Goal: Check status: Check status

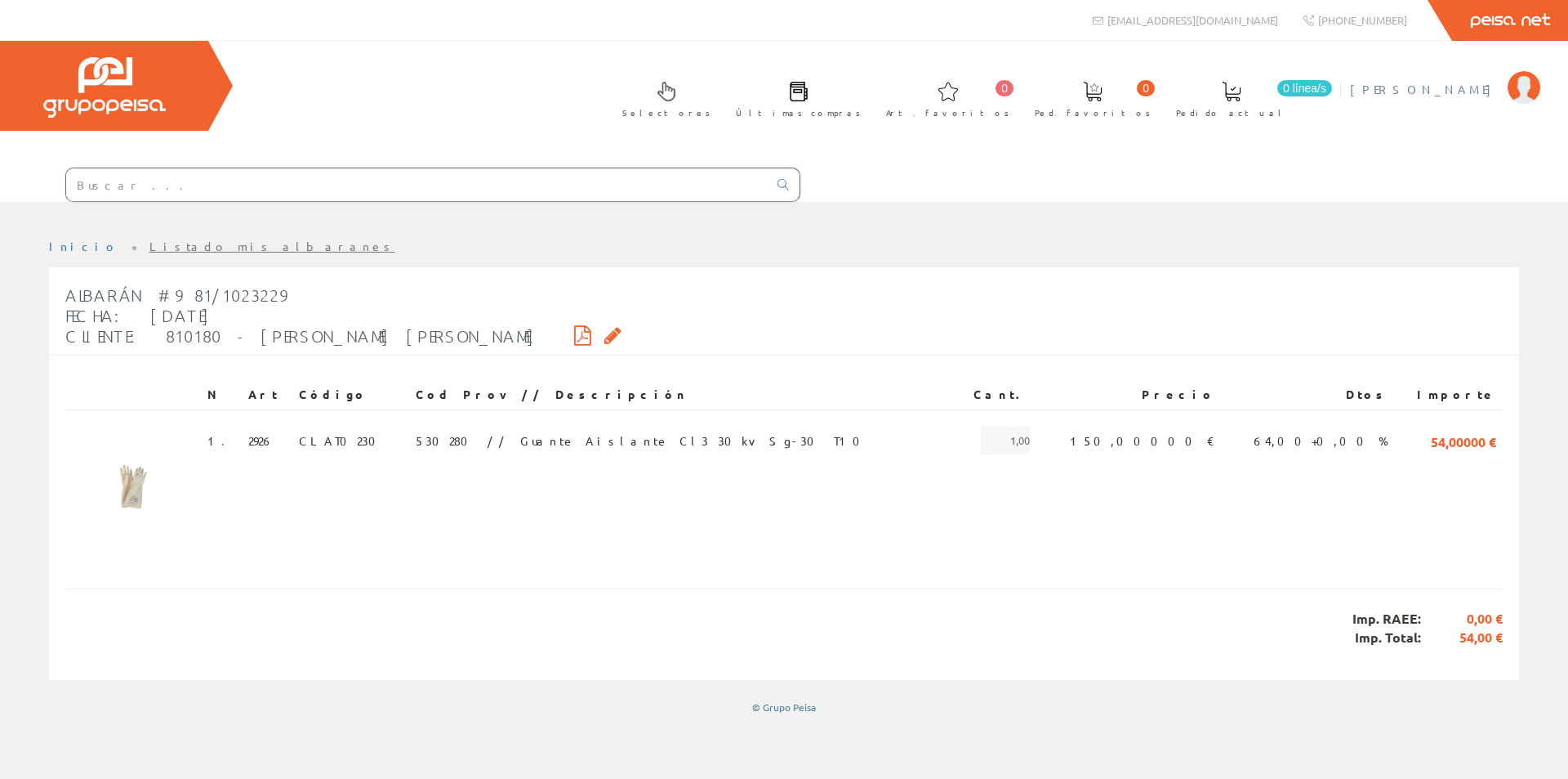
click at [1436, 93] on span "[PERSON_NAME]" at bounding box center [1424, 89] width 150 height 17
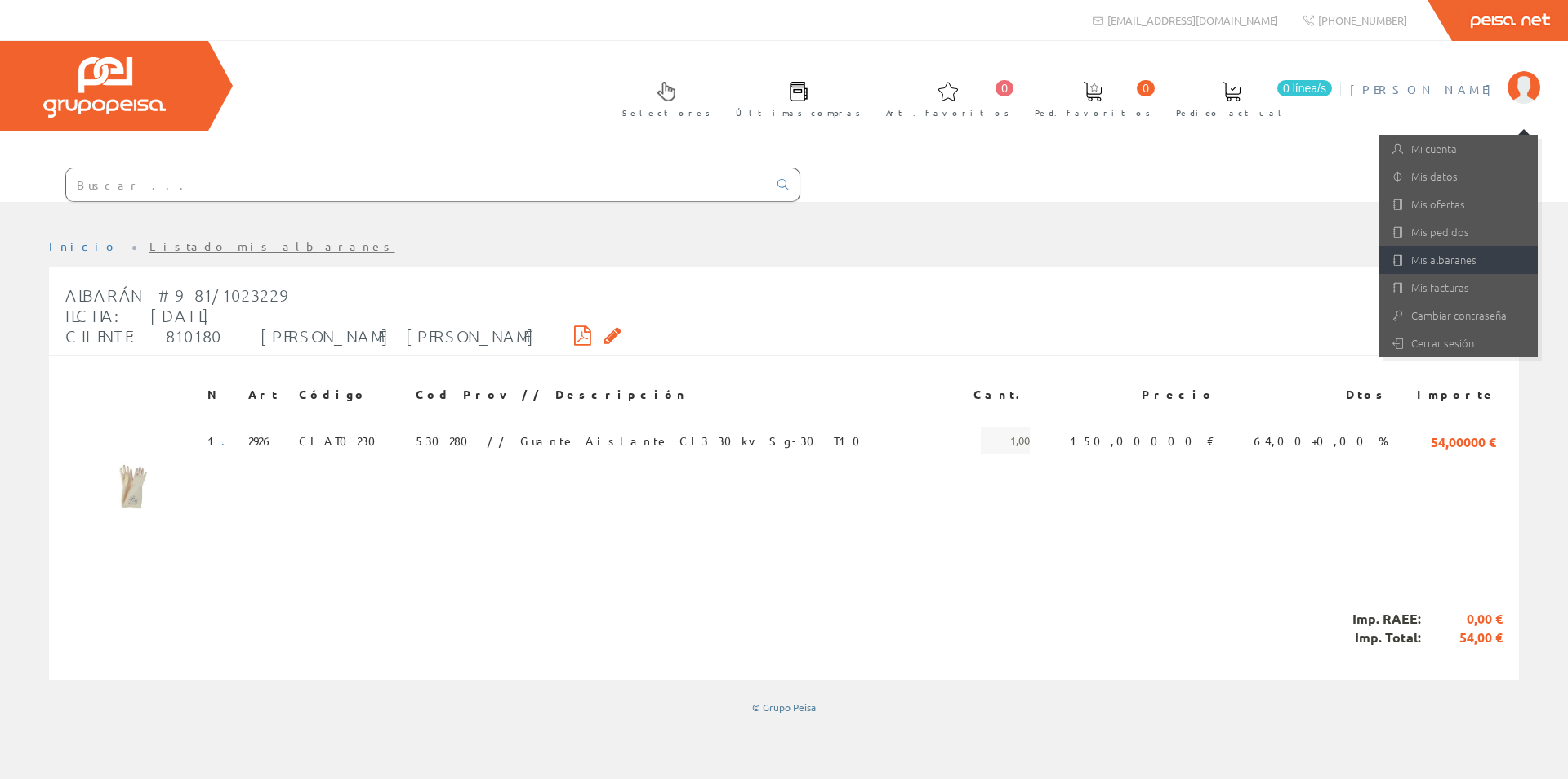
click at [1452, 254] on link "Mis albaranes" at bounding box center [1457, 259] width 159 height 27
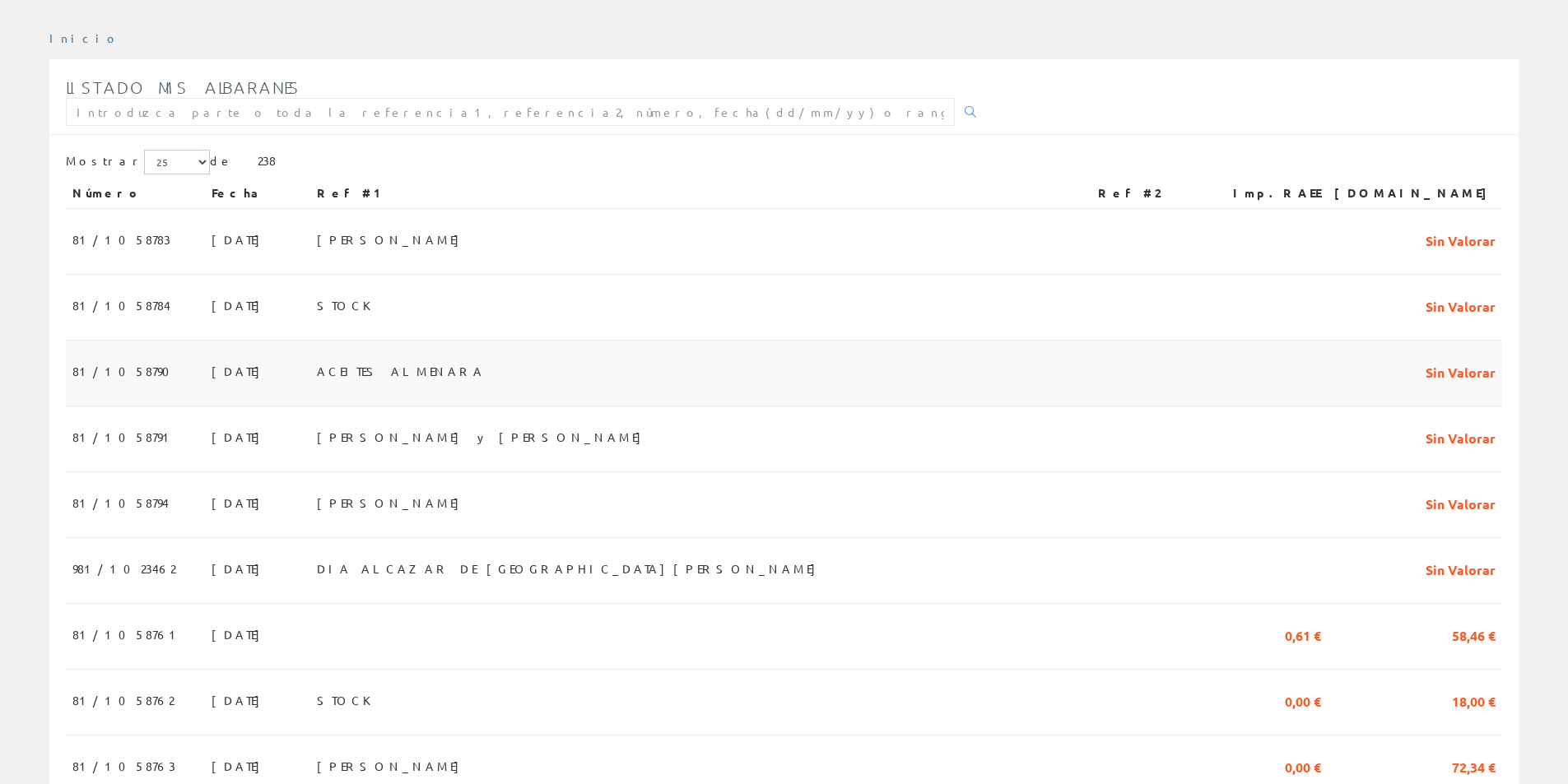
scroll to position [246, 0]
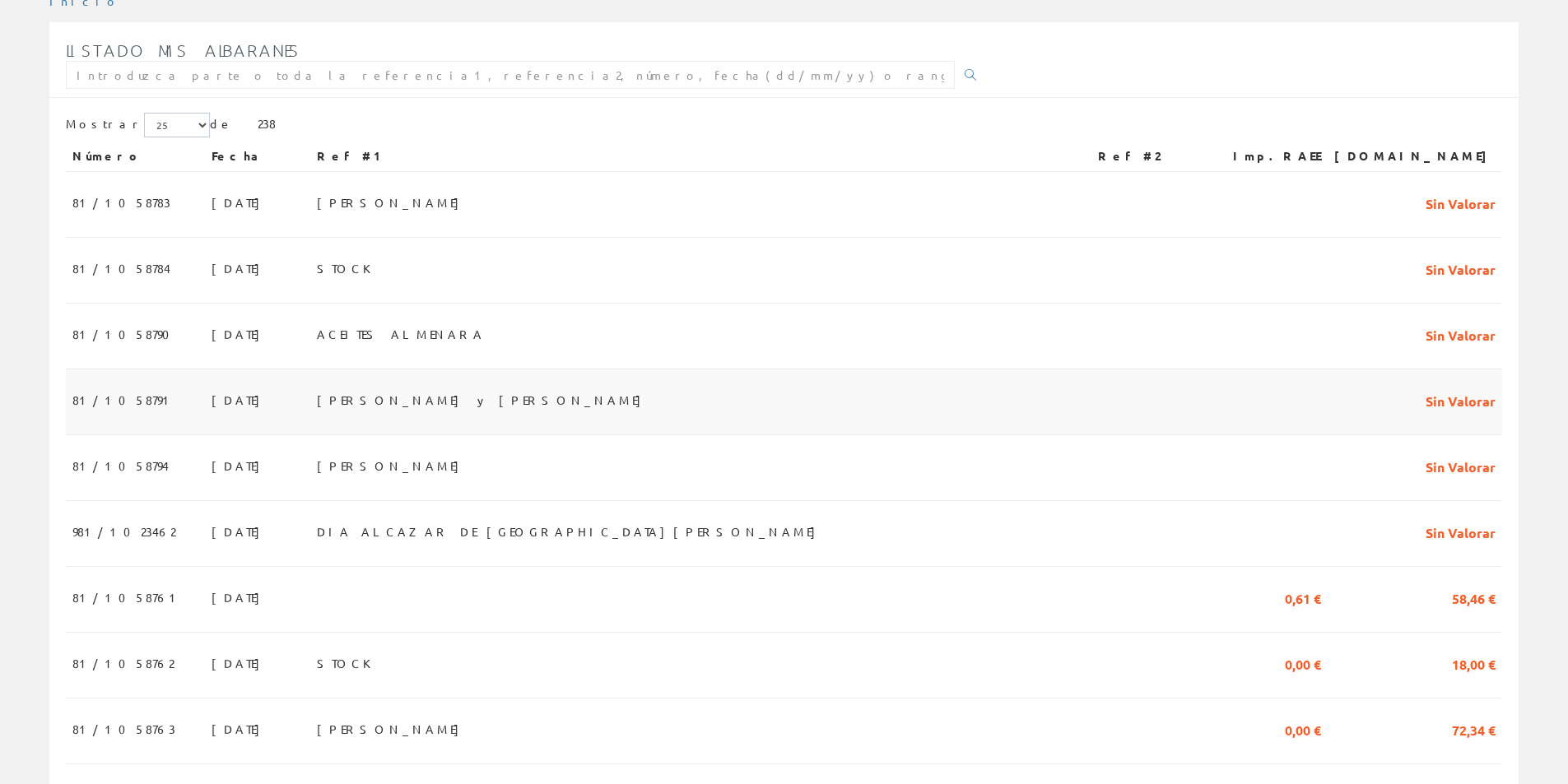
click at [462, 400] on span "David y Raul" at bounding box center [482, 400] width 332 height 28
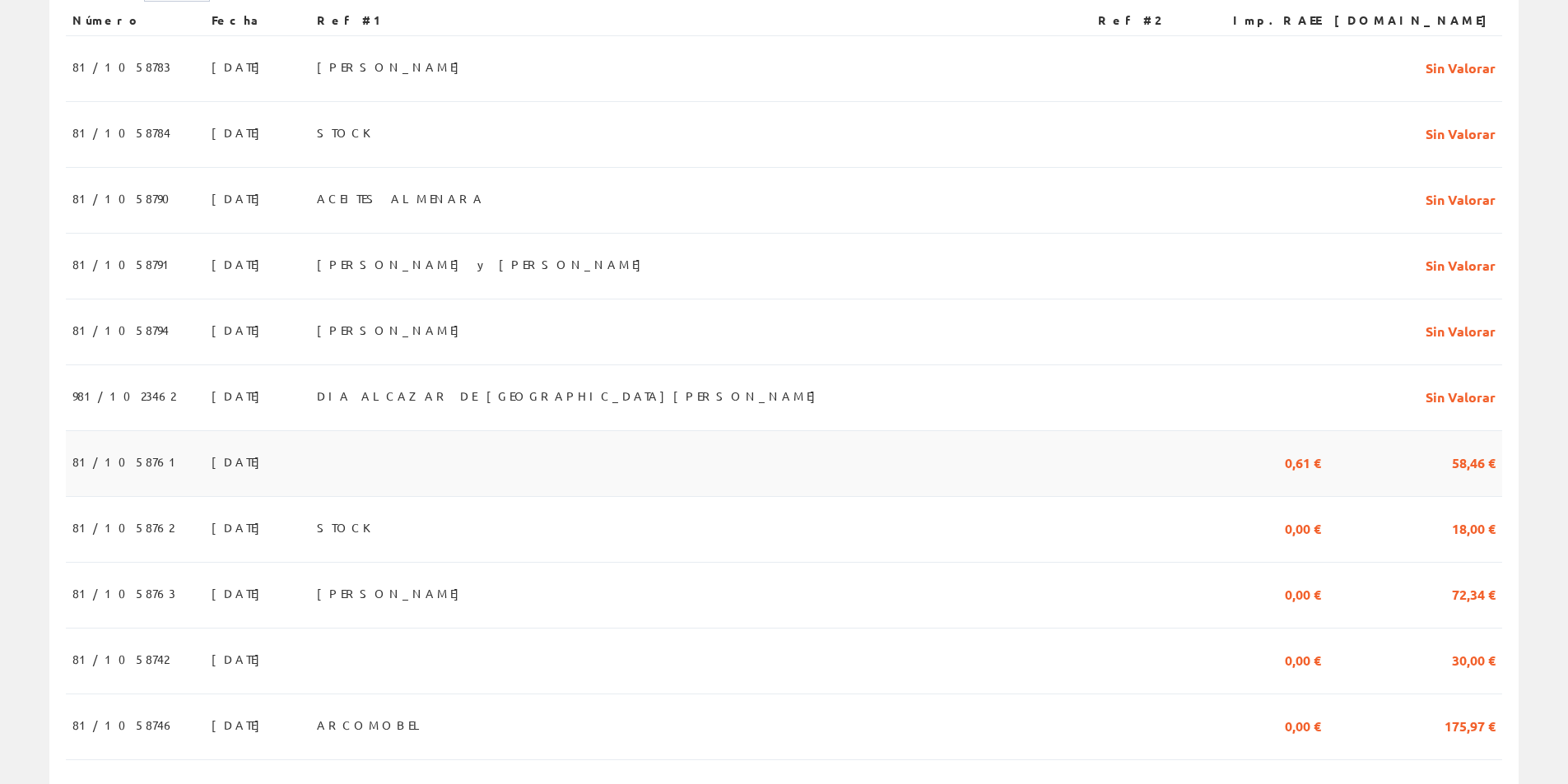
scroll to position [411, 0]
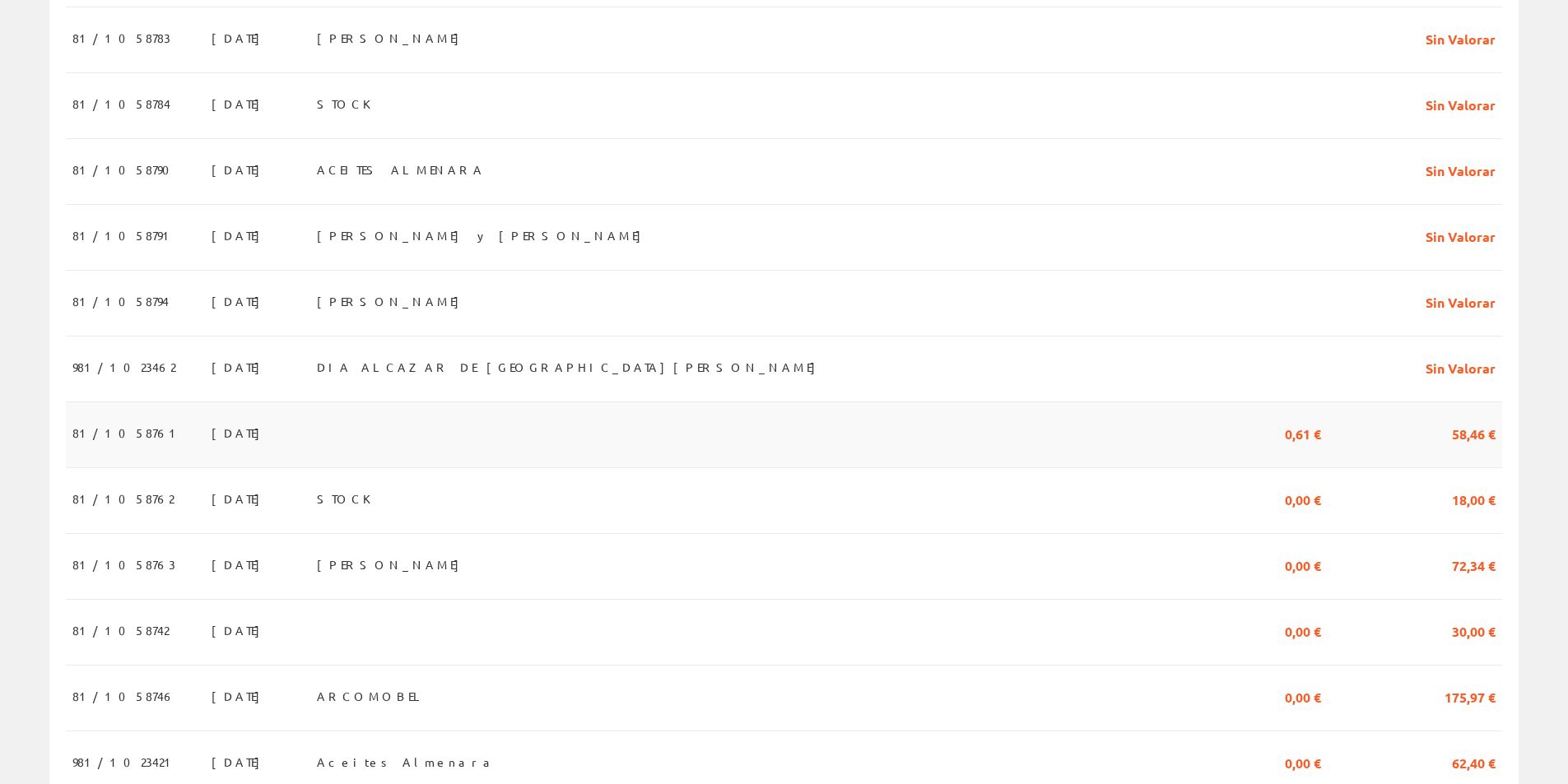
click at [484, 454] on td at bounding box center [701, 434] width 782 height 66
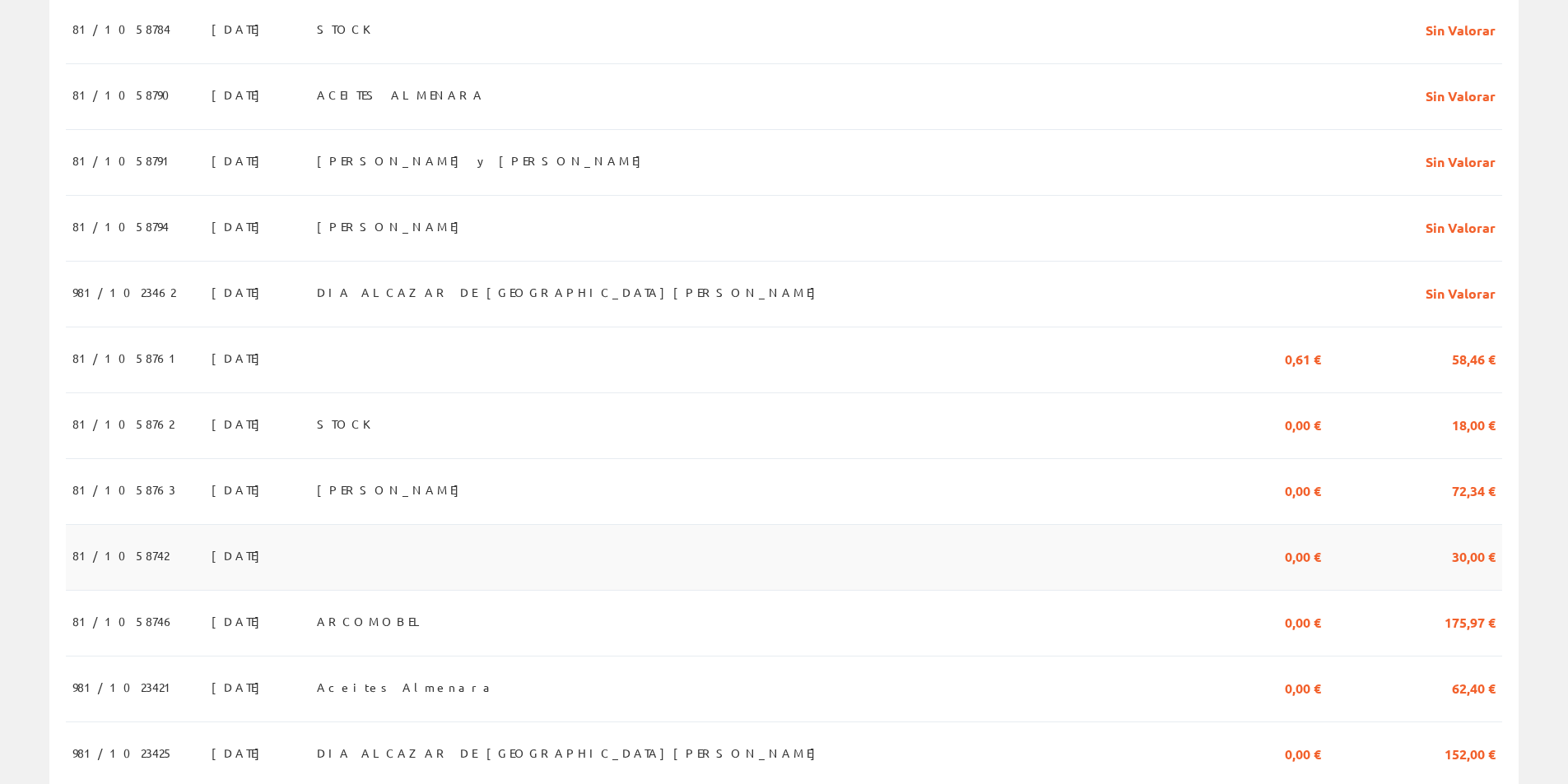
scroll to position [575, 0]
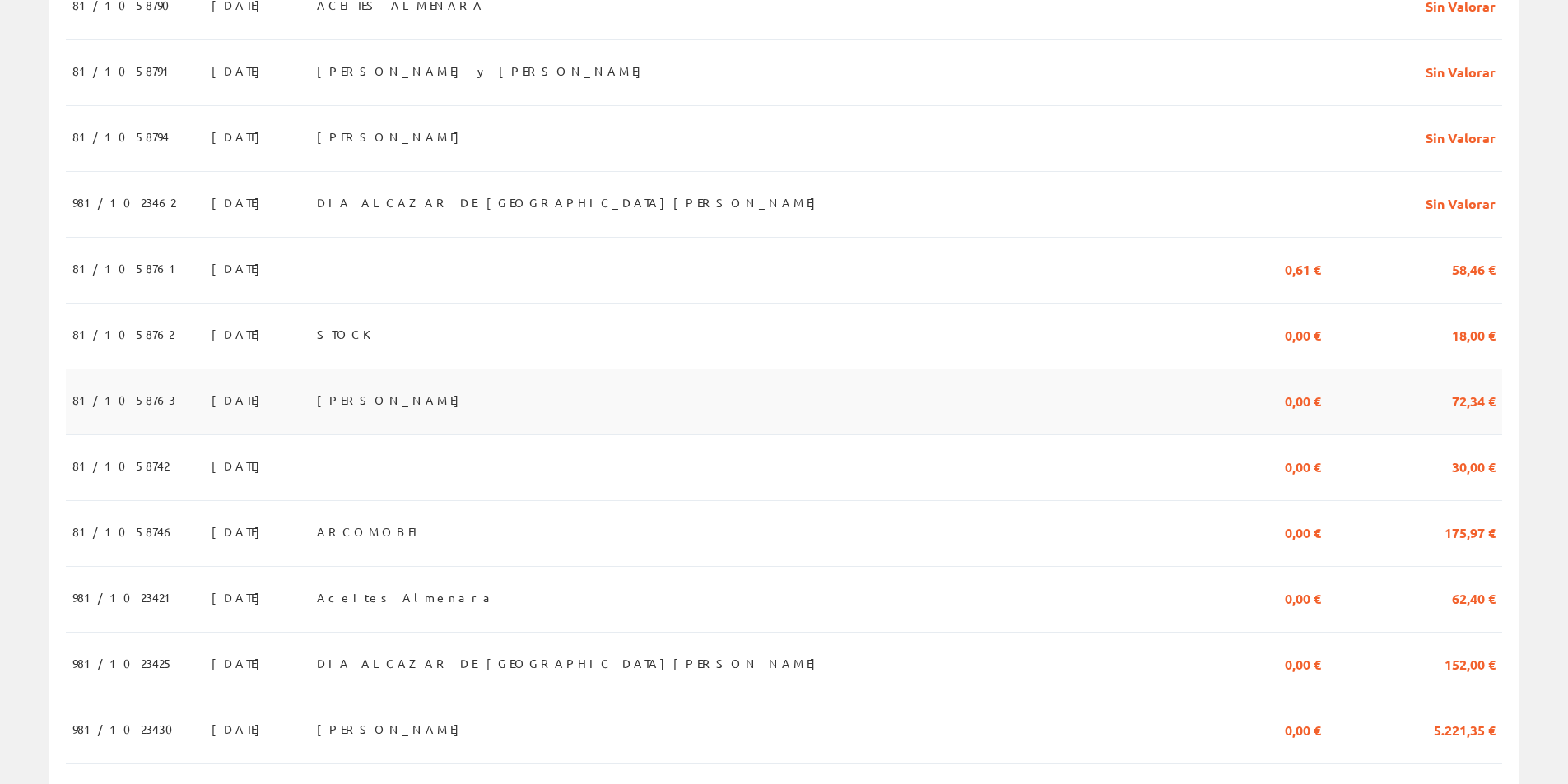
click at [555, 398] on td "MIGUEL FRUTA" at bounding box center [701, 402] width 782 height 66
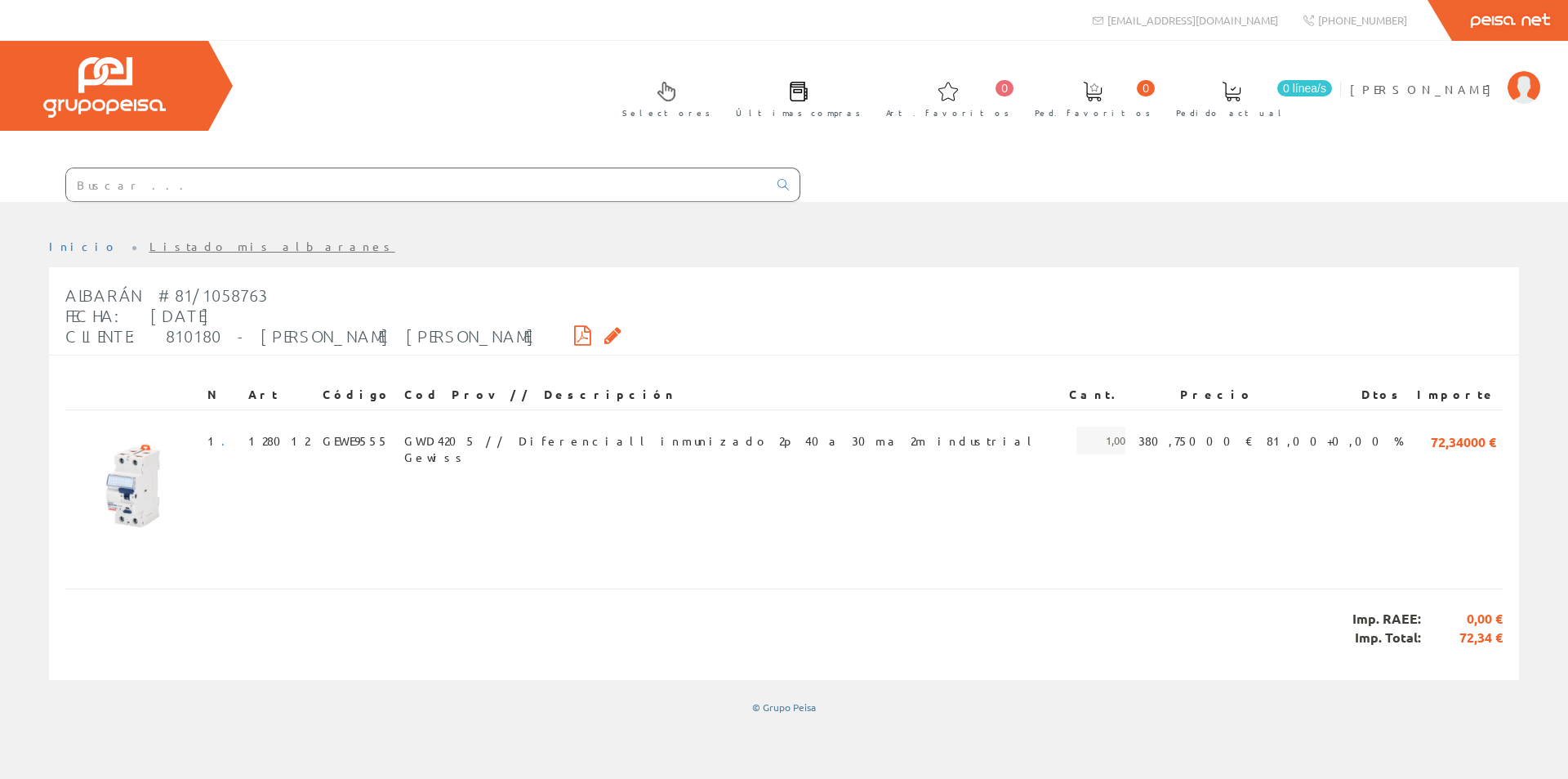
click at [150, 252] on link "Listado mis albaranes" at bounding box center [272, 246] width 246 height 15
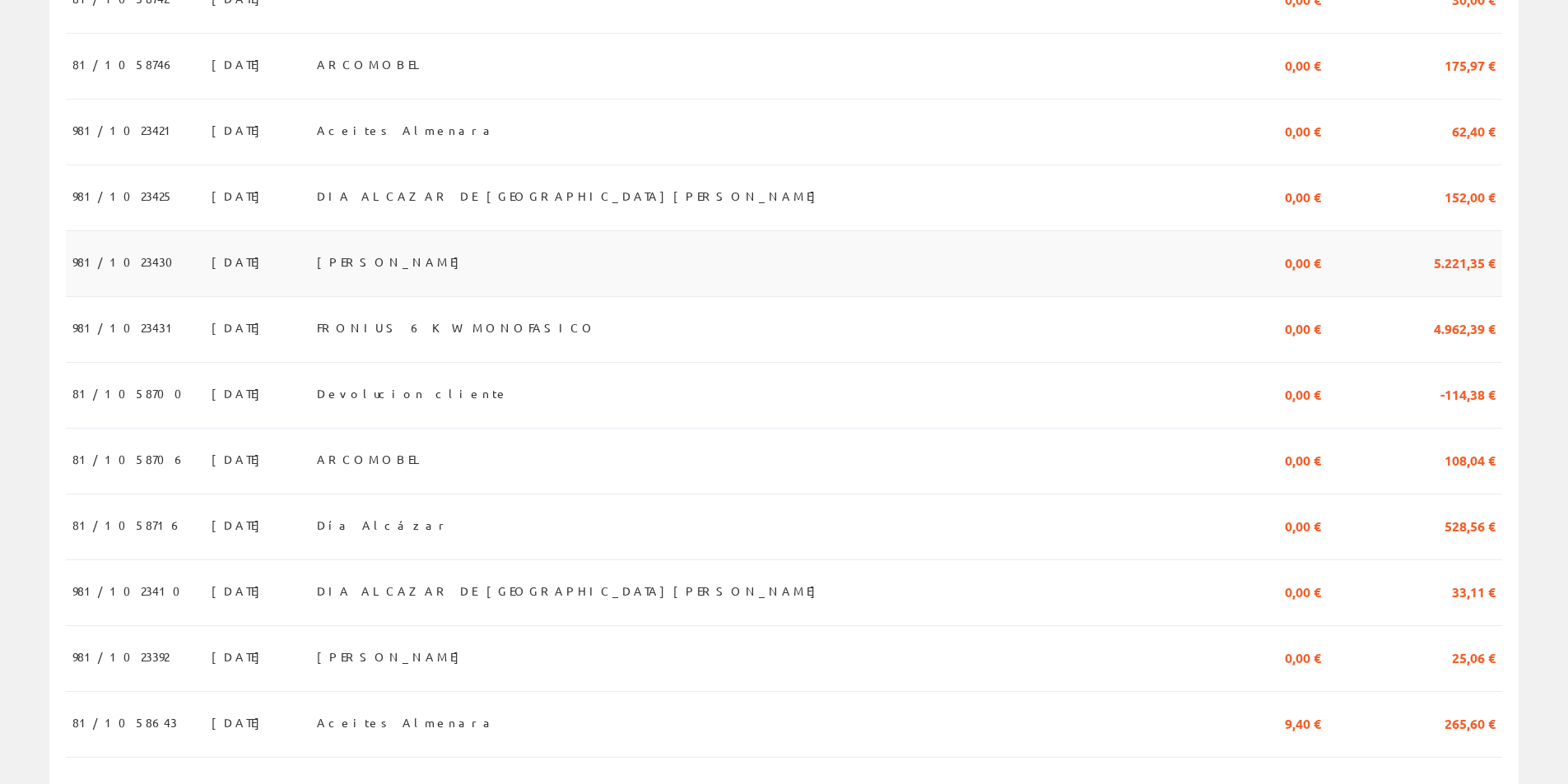
scroll to position [1069, 0]
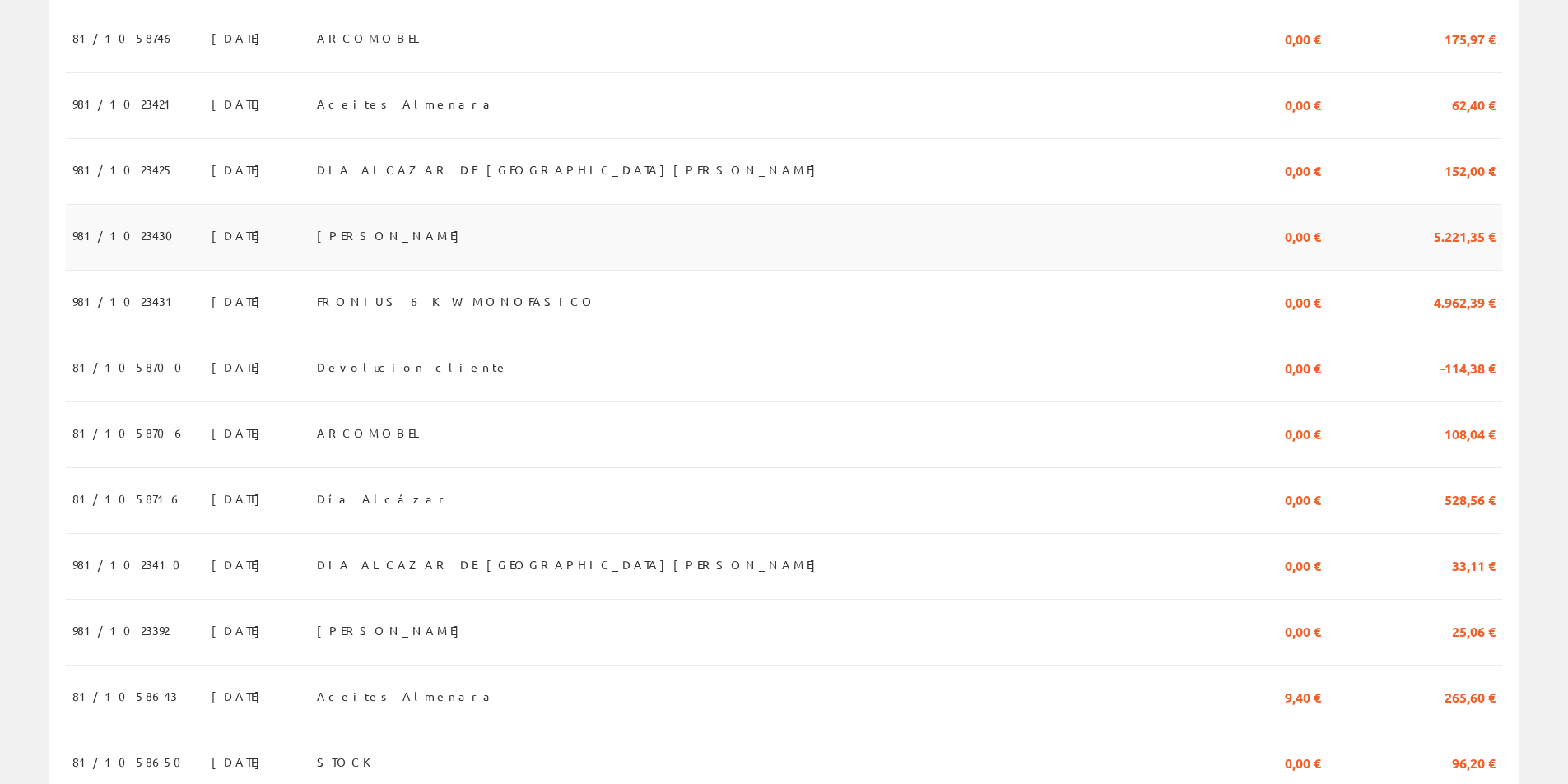
click at [467, 246] on span "JORGE NEOLITH" at bounding box center [391, 235] width 151 height 28
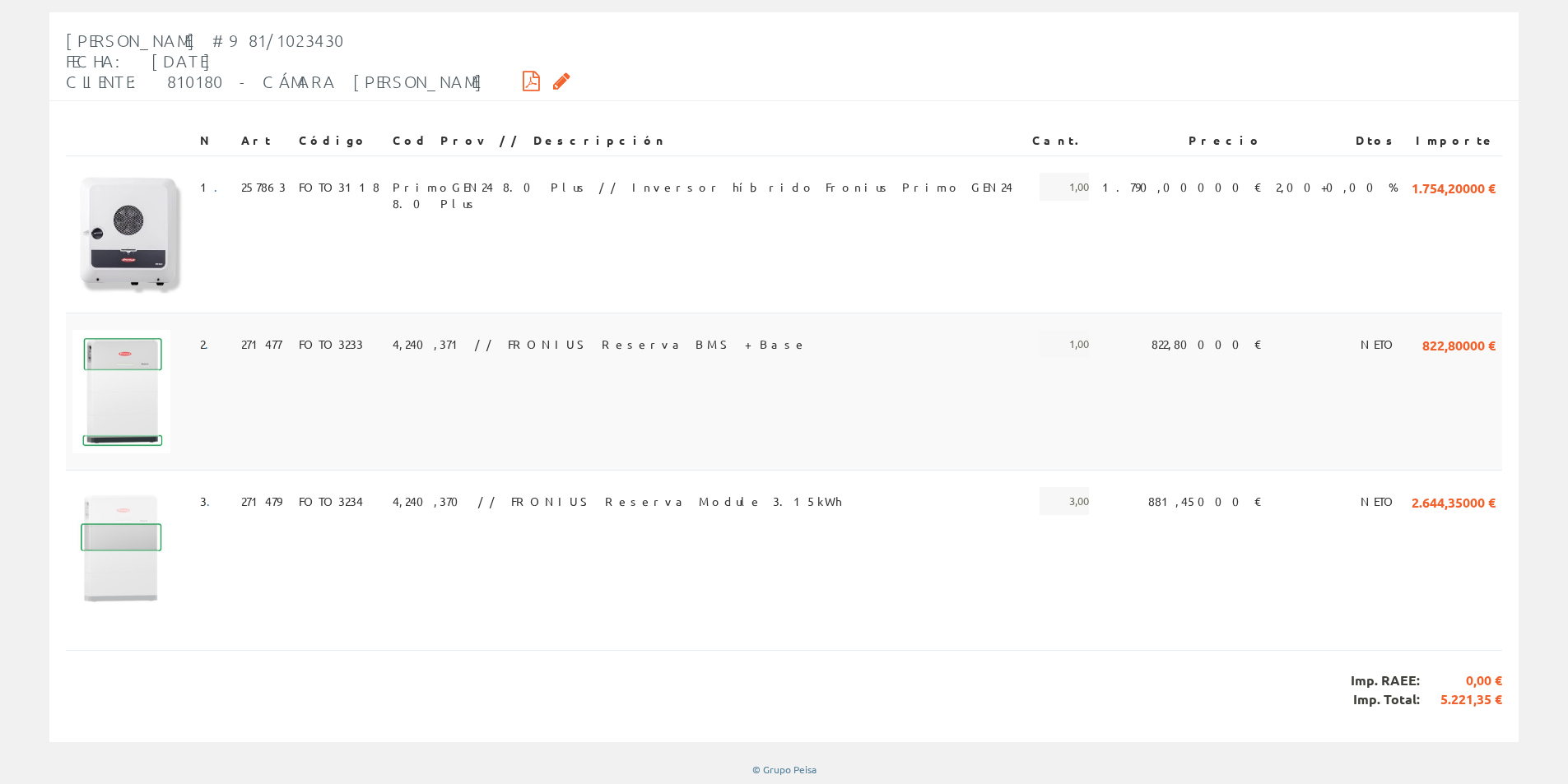
scroll to position [259, 0]
